Goal: Check status: Check status

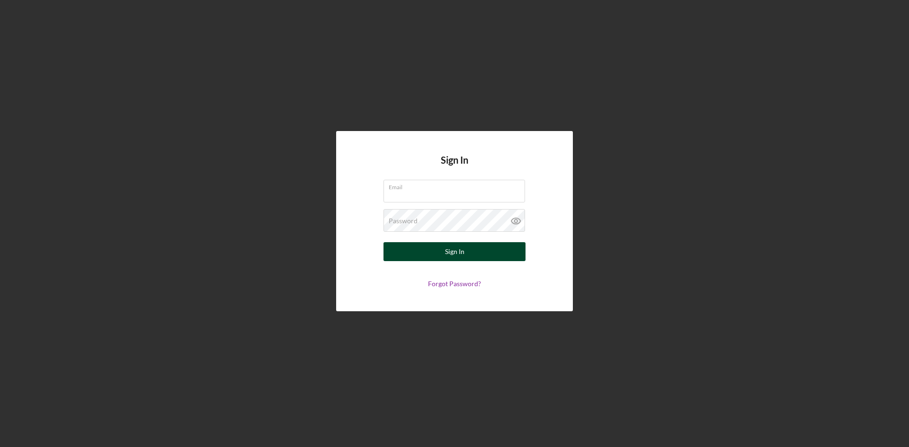
type input "[EMAIL_ADDRESS][DOMAIN_NAME]"
click at [487, 247] on button "Sign In" at bounding box center [454, 251] width 142 height 19
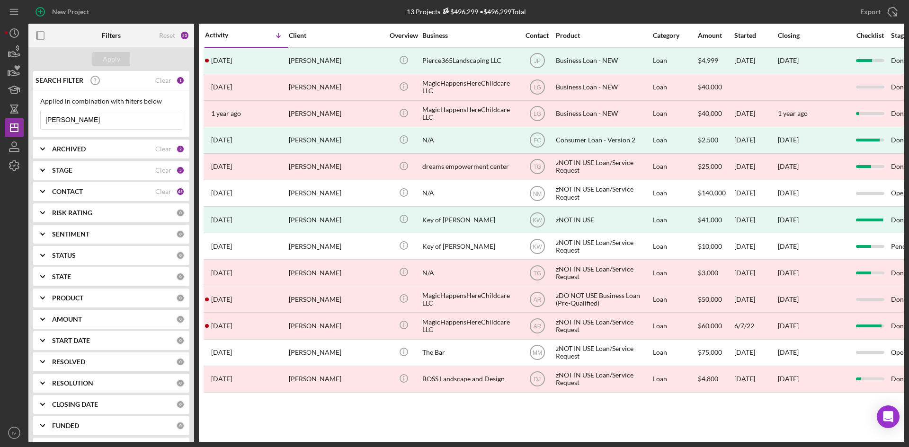
drag, startPoint x: 82, startPoint y: 117, endPoint x: -18, endPoint y: 133, distance: 101.6
click at [0, 133] on html "New Project 13 Projects $496,299 • $496,299 Total [PERSON_NAME] Export Icon/Exp…" at bounding box center [454, 223] width 909 height 447
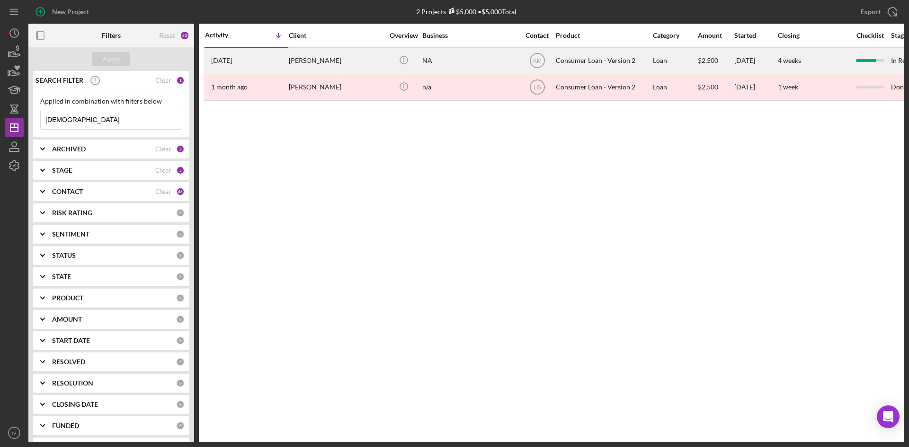
type input "[DEMOGRAPHIC_DATA]"
click at [265, 62] on div "[DATE] [PERSON_NAME]" at bounding box center [246, 60] width 83 height 25
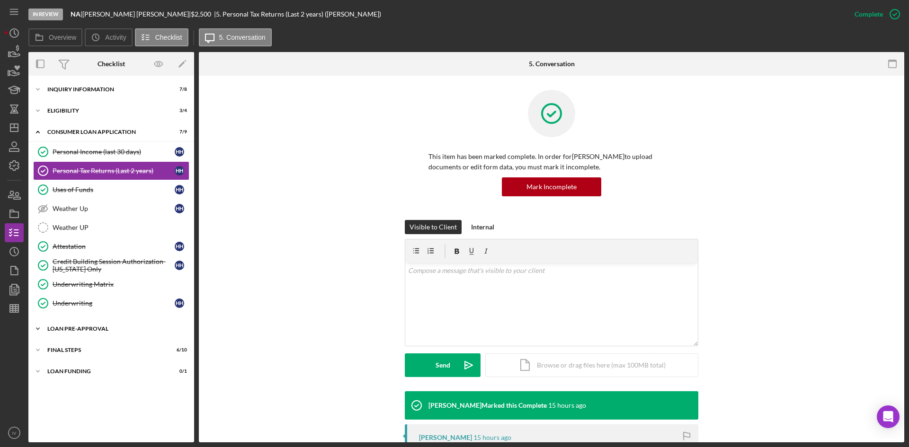
click at [106, 331] on div "Loan Pre-Approval" at bounding box center [114, 329] width 135 height 6
click at [95, 345] on div "Loan Approval" at bounding box center [121, 349] width 136 height 8
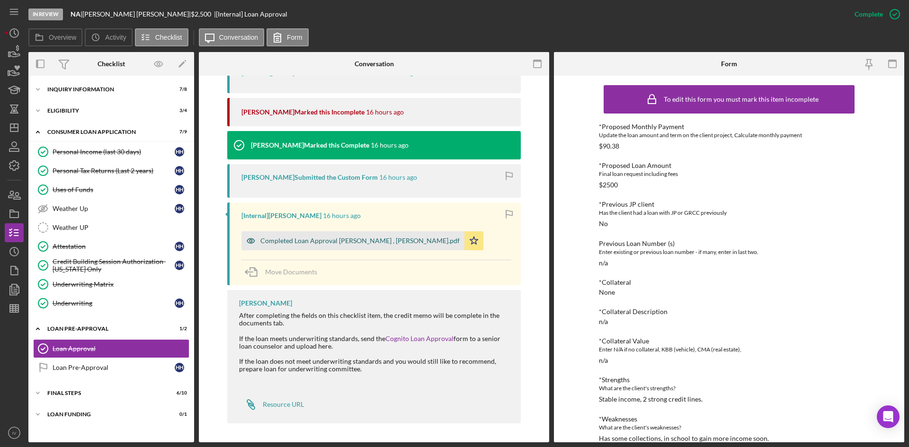
click at [363, 233] on div "Completed Loan Approval [PERSON_NAME] , [PERSON_NAME].pdf" at bounding box center [352, 240] width 223 height 19
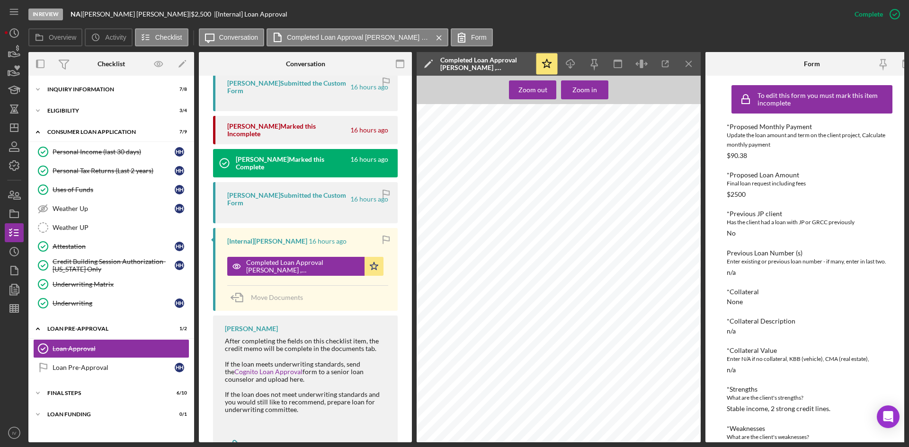
scroll to position [796, 0]
click at [110, 89] on div "Inquiry Information" at bounding box center [114, 90] width 135 height 6
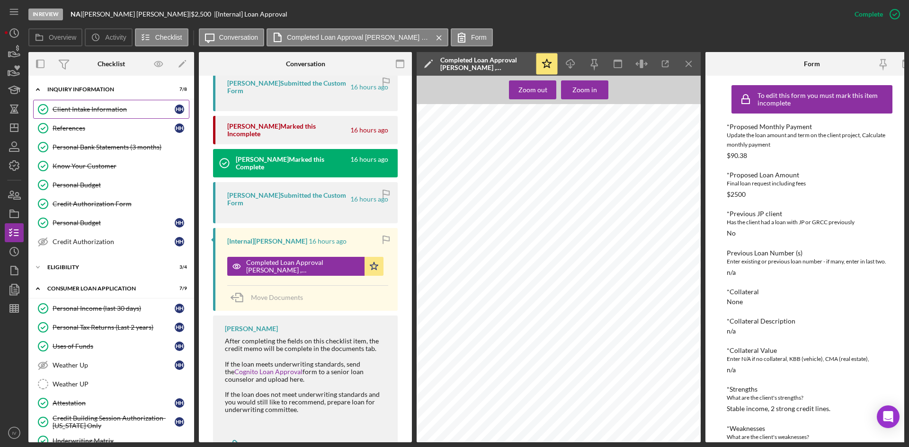
click at [114, 114] on link "Client Intake Information Client Intake Information H H" at bounding box center [111, 109] width 156 height 19
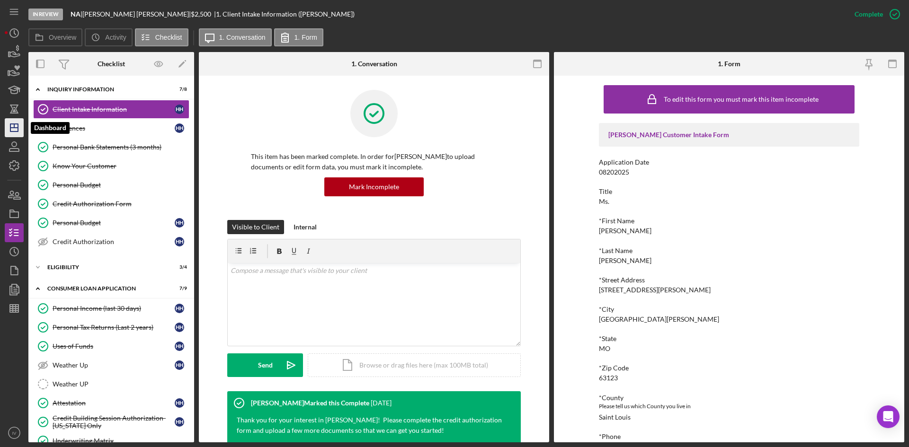
click at [19, 124] on icon "Icon/Dashboard" at bounding box center [14, 128] width 24 height 24
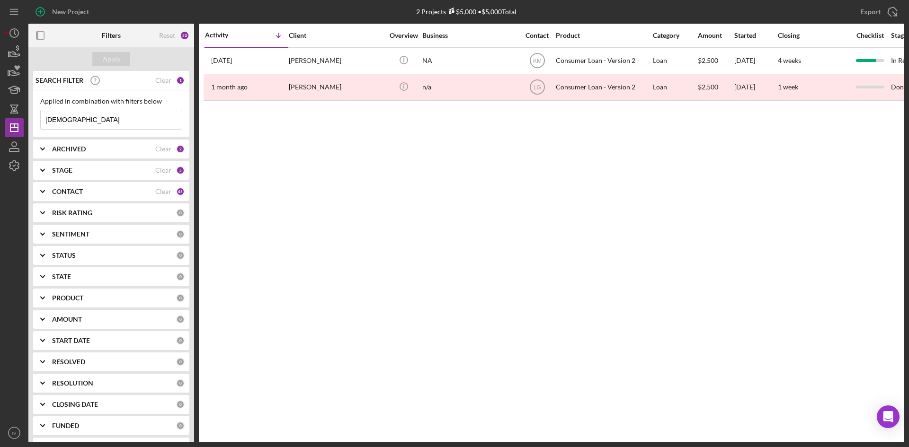
drag, startPoint x: 89, startPoint y: 120, endPoint x: -43, endPoint y: 134, distance: 133.3
click at [0, 134] on html "New Project 2 Projects $5,000 • $5,000 Total [PERSON_NAME] Export Icon/Export F…" at bounding box center [454, 223] width 909 height 447
type input "[PERSON_NAME]"
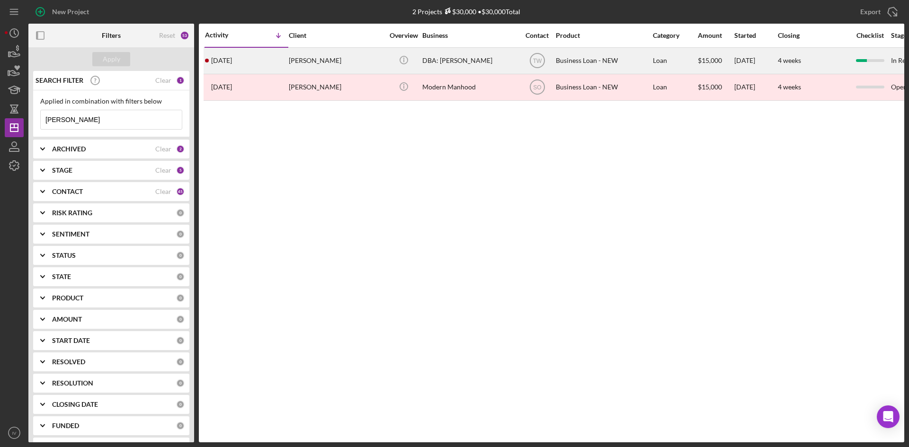
click at [354, 66] on div "[PERSON_NAME]" at bounding box center [336, 60] width 95 height 25
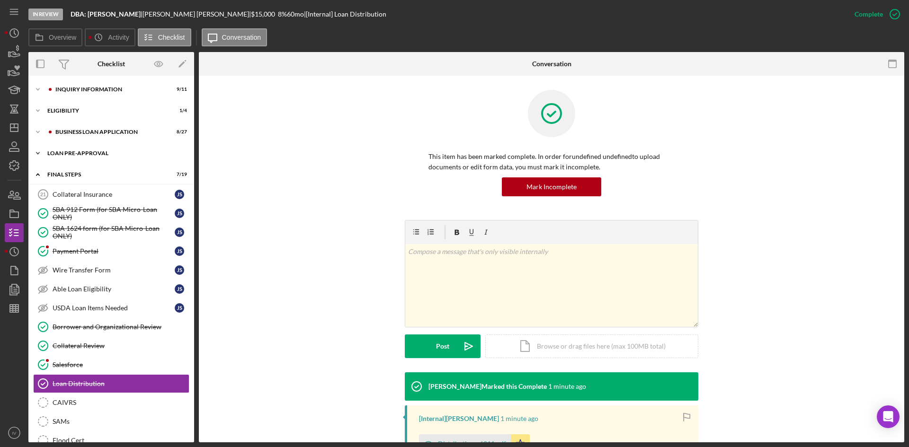
click at [86, 154] on div "LOAN PRE-APPROVAL" at bounding box center [114, 153] width 135 height 6
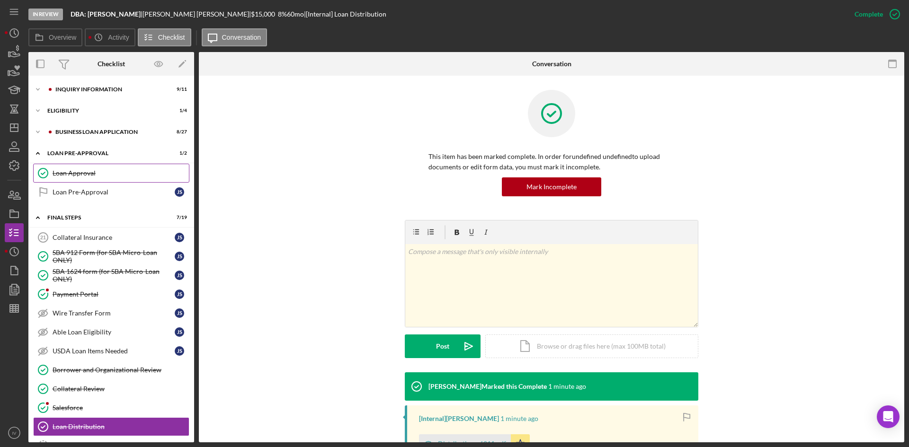
click at [93, 166] on link "Loan Approval Loan Approval" at bounding box center [111, 173] width 156 height 19
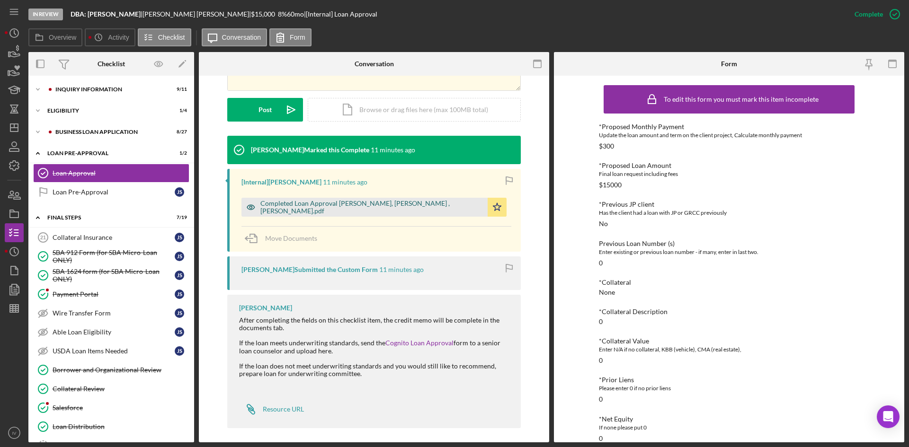
click at [352, 206] on div "Completed Loan Approval [PERSON_NAME], [PERSON_NAME] , [PERSON_NAME].pdf" at bounding box center [371, 207] width 222 height 15
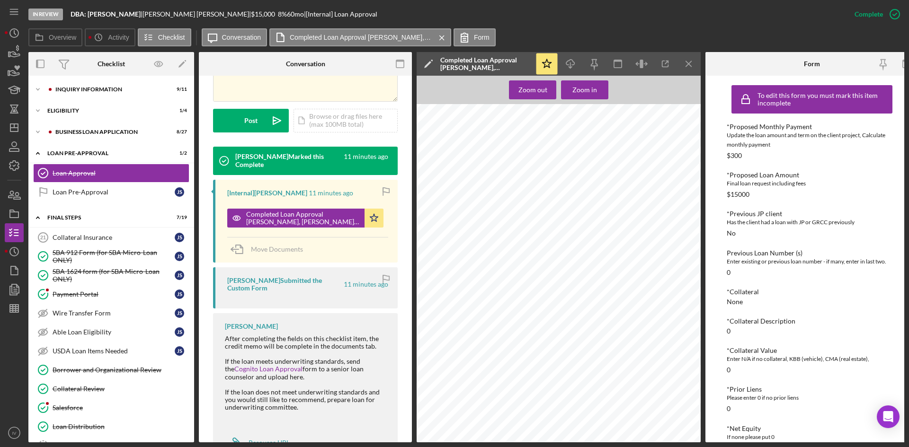
scroll to position [105, 0]
